Goal: Transaction & Acquisition: Obtain resource

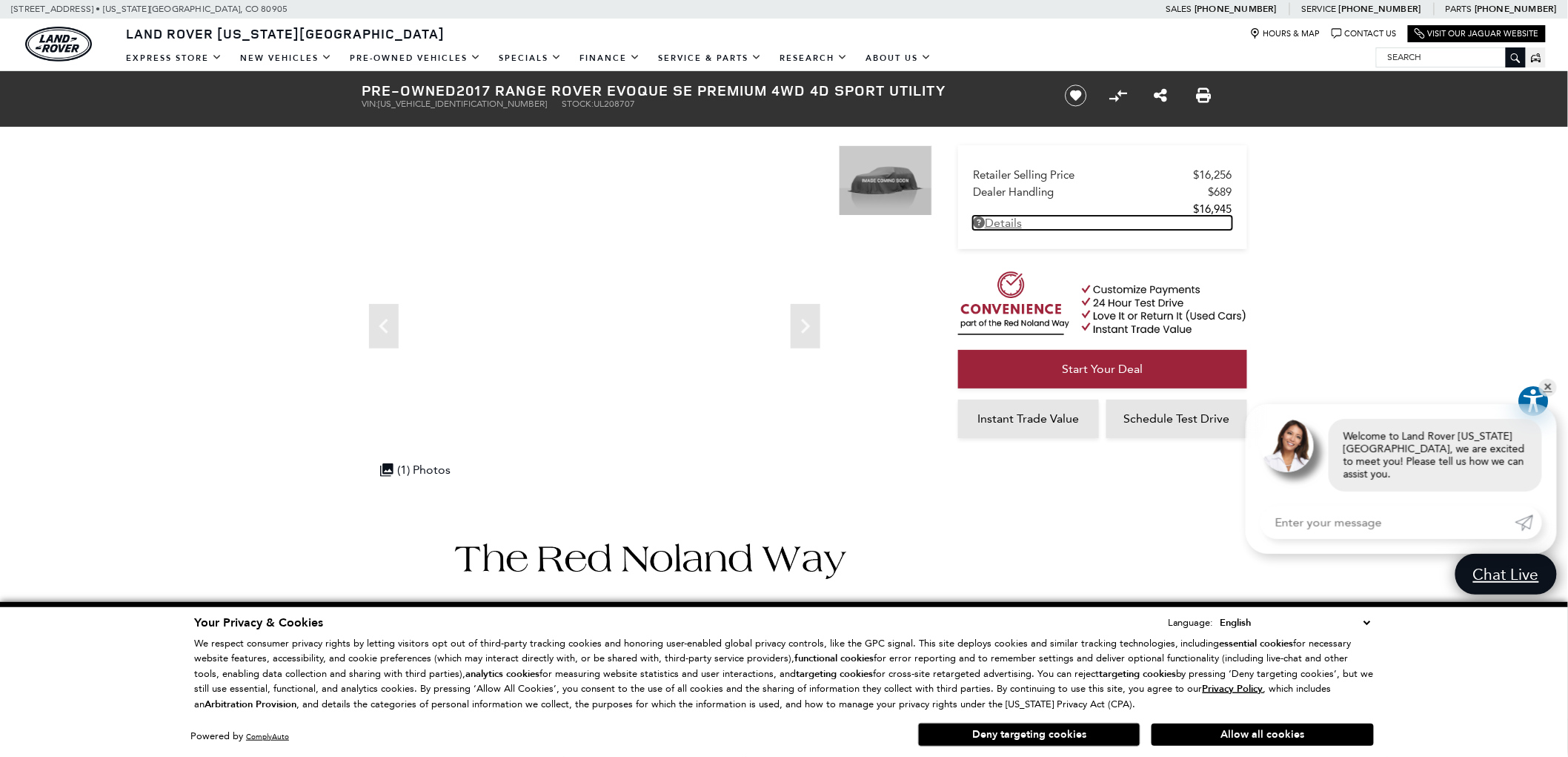
click at [1006, 224] on link "Details Pre-Owned 2017 Range Rover Evoque SE Premium 4WD 4D Sport Utility" at bounding box center [1103, 223] width 260 height 14
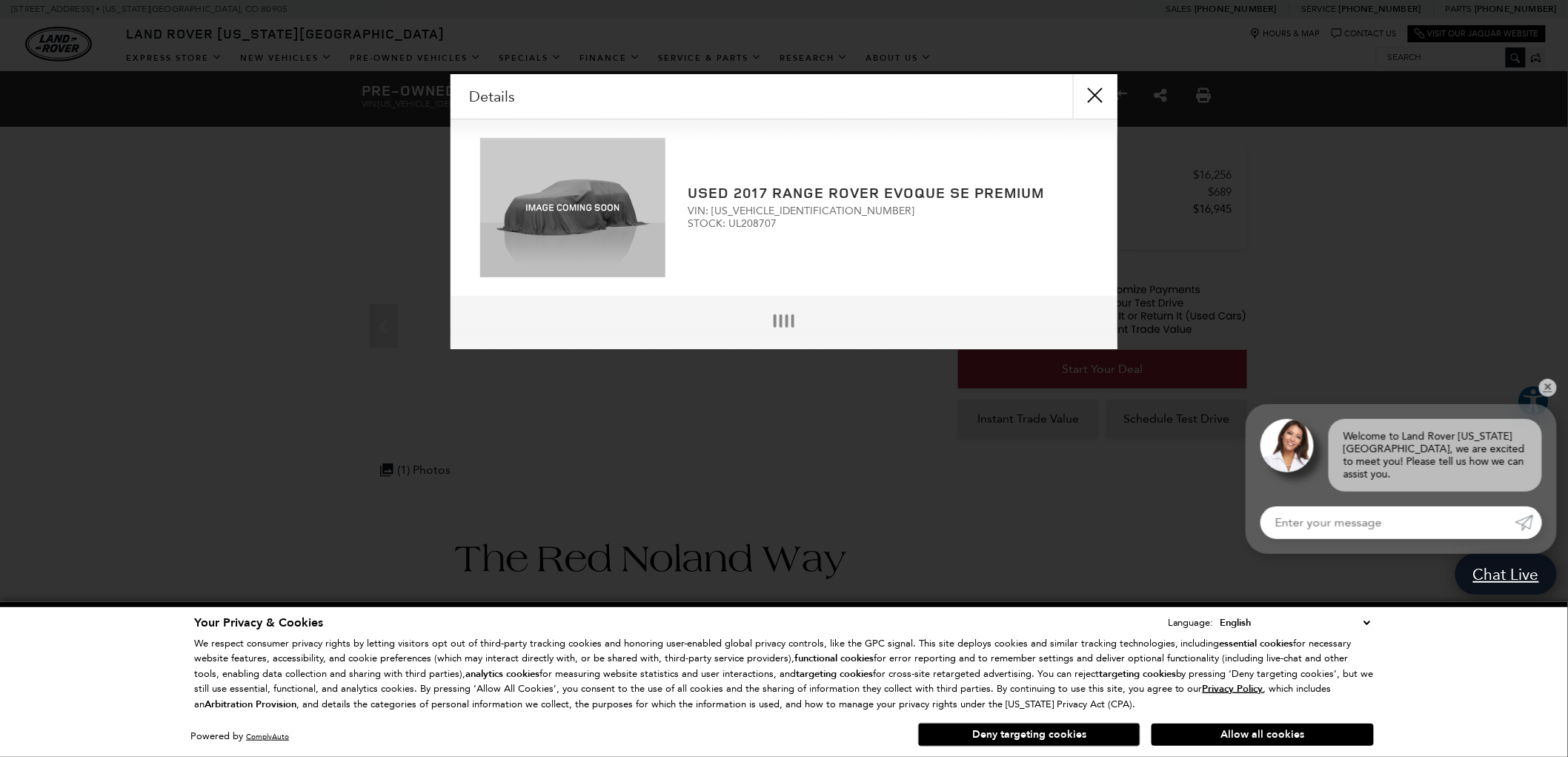
scroll to position [4, 0]
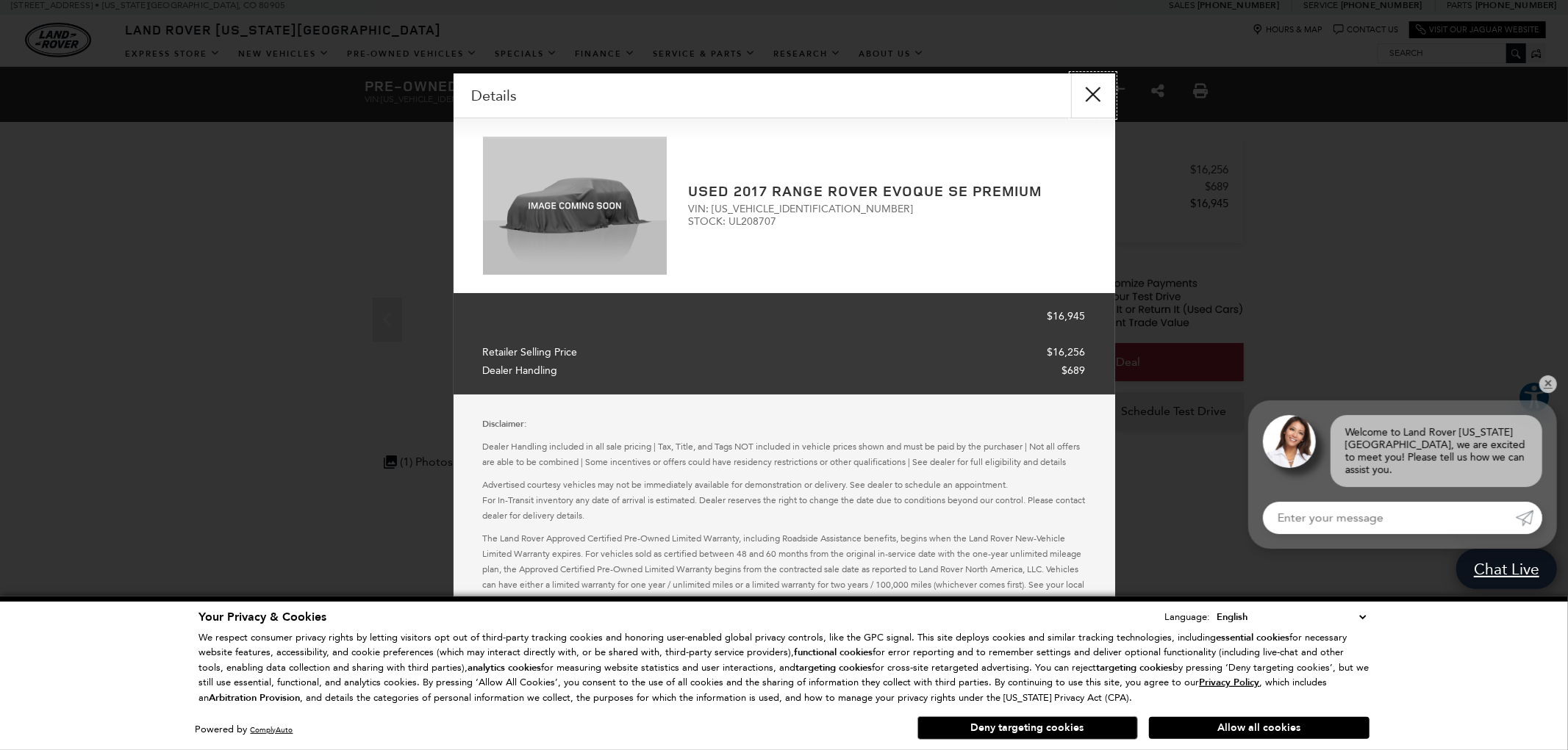
click at [1091, 96] on button "close" at bounding box center [1093, 96] width 44 height 44
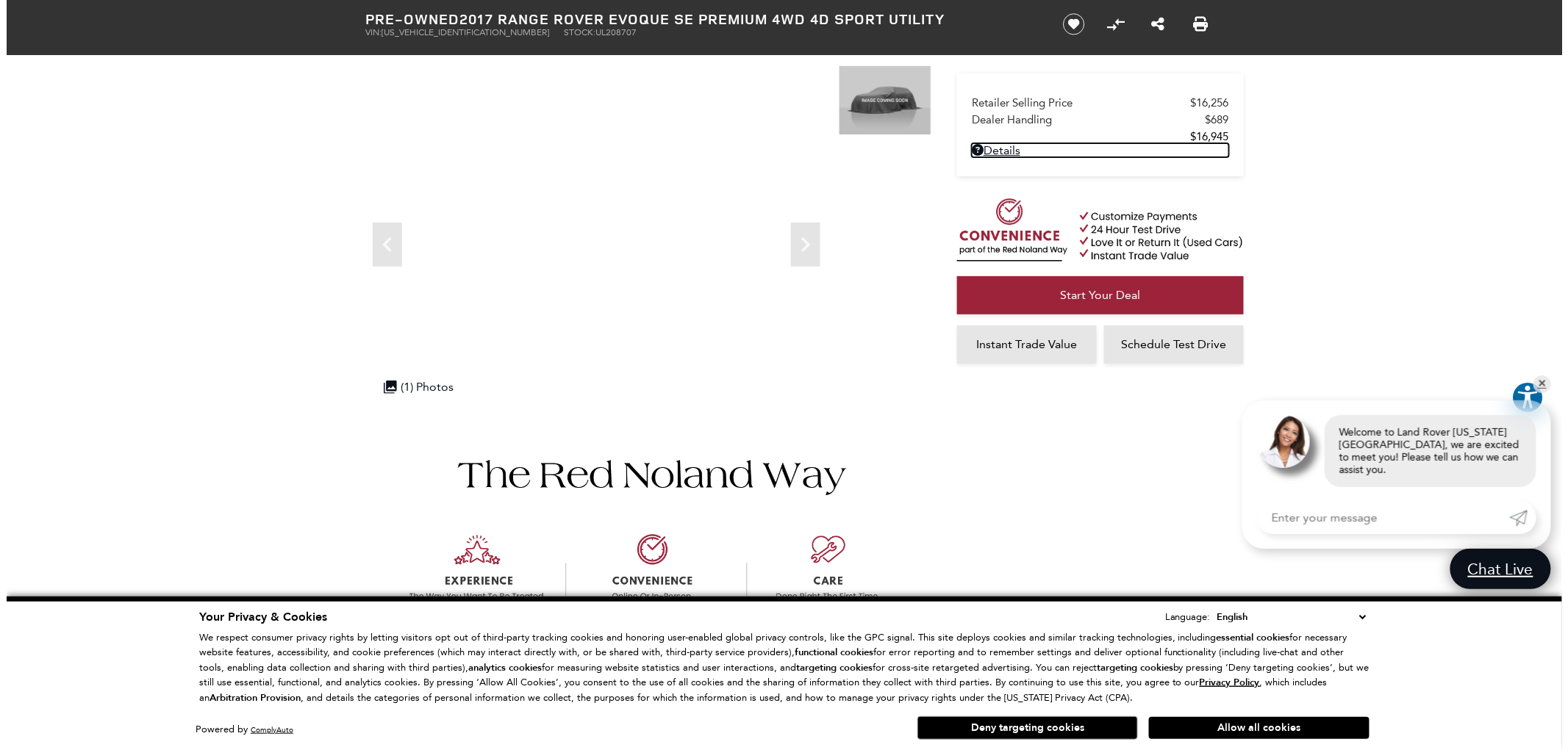
scroll to position [0, 0]
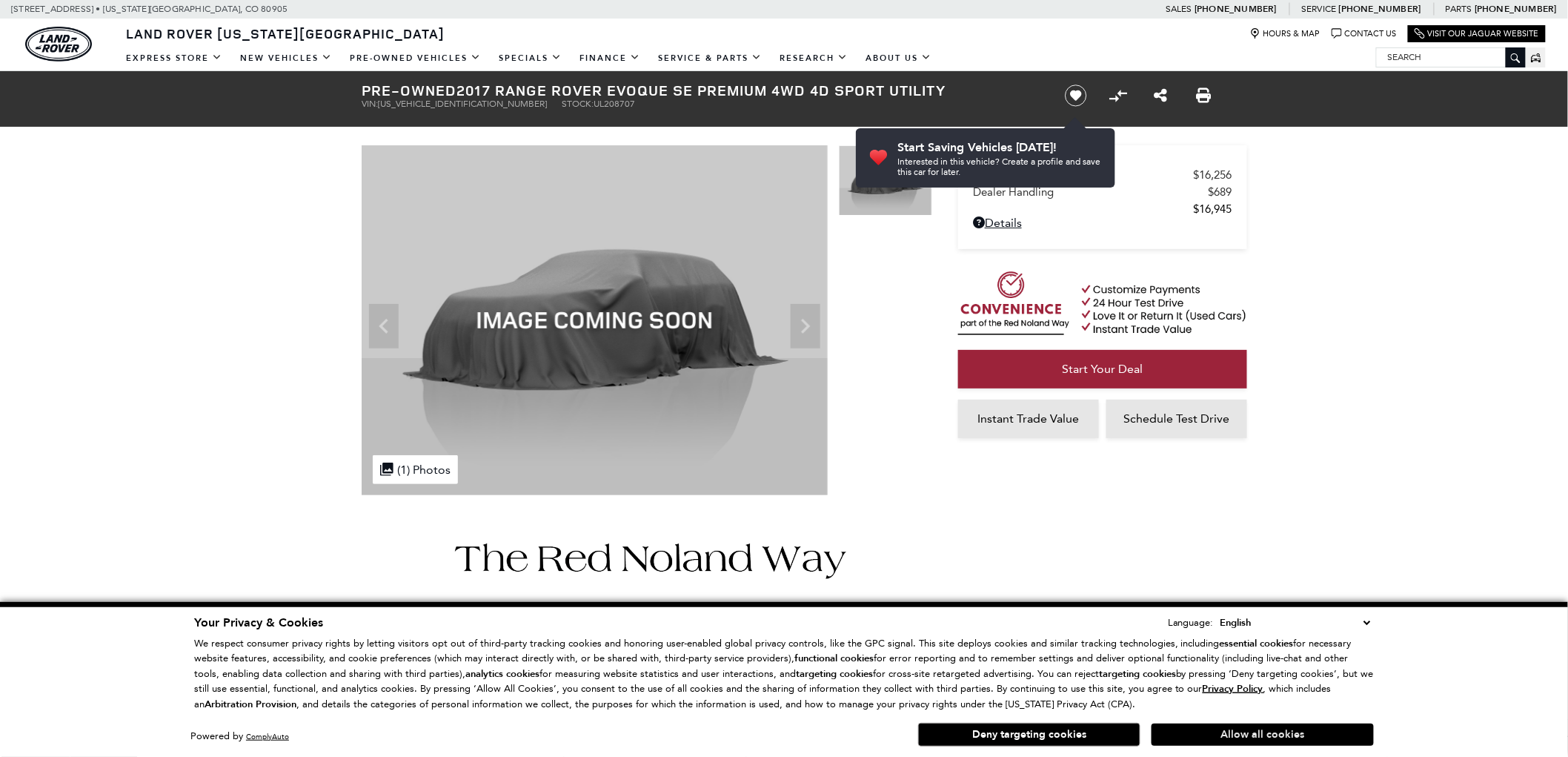
click at [1239, 734] on button "Allow all cookies" at bounding box center [1263, 735] width 223 height 22
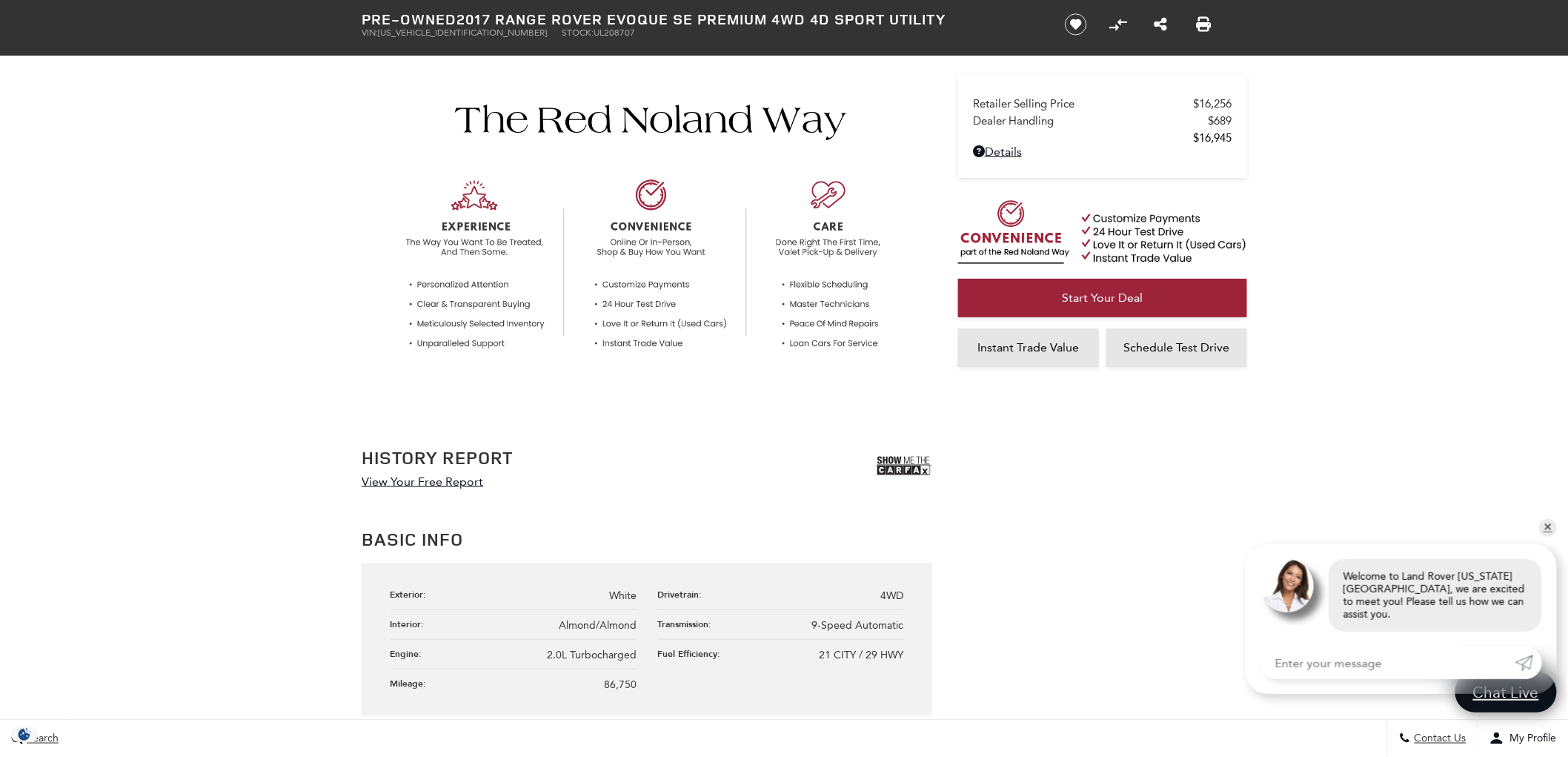
scroll to position [549, 0]
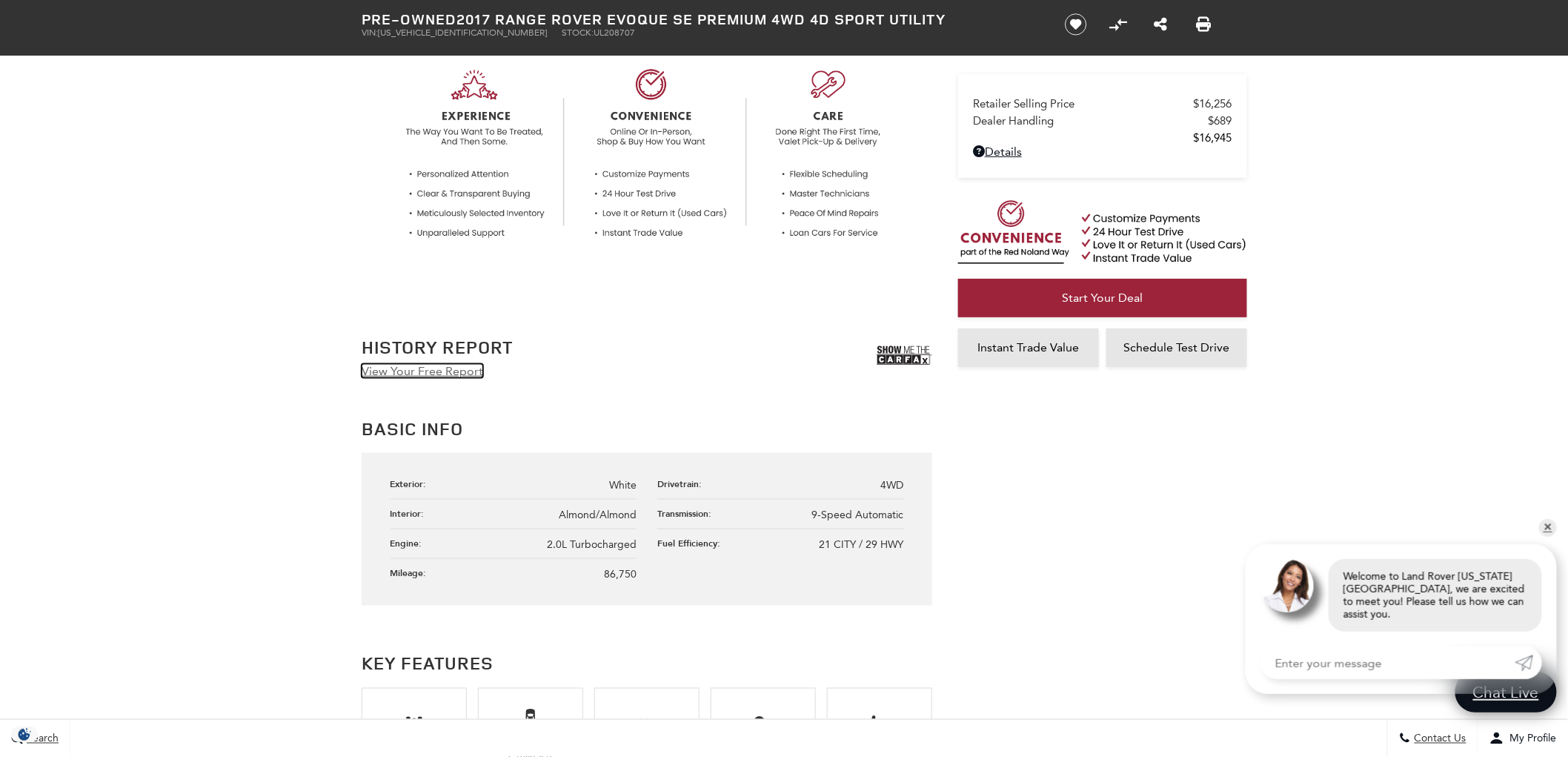
click at [397, 371] on link "View Your Free Report" at bounding box center [422, 370] width 121 height 14
